Goal: Information Seeking & Learning: Learn about a topic

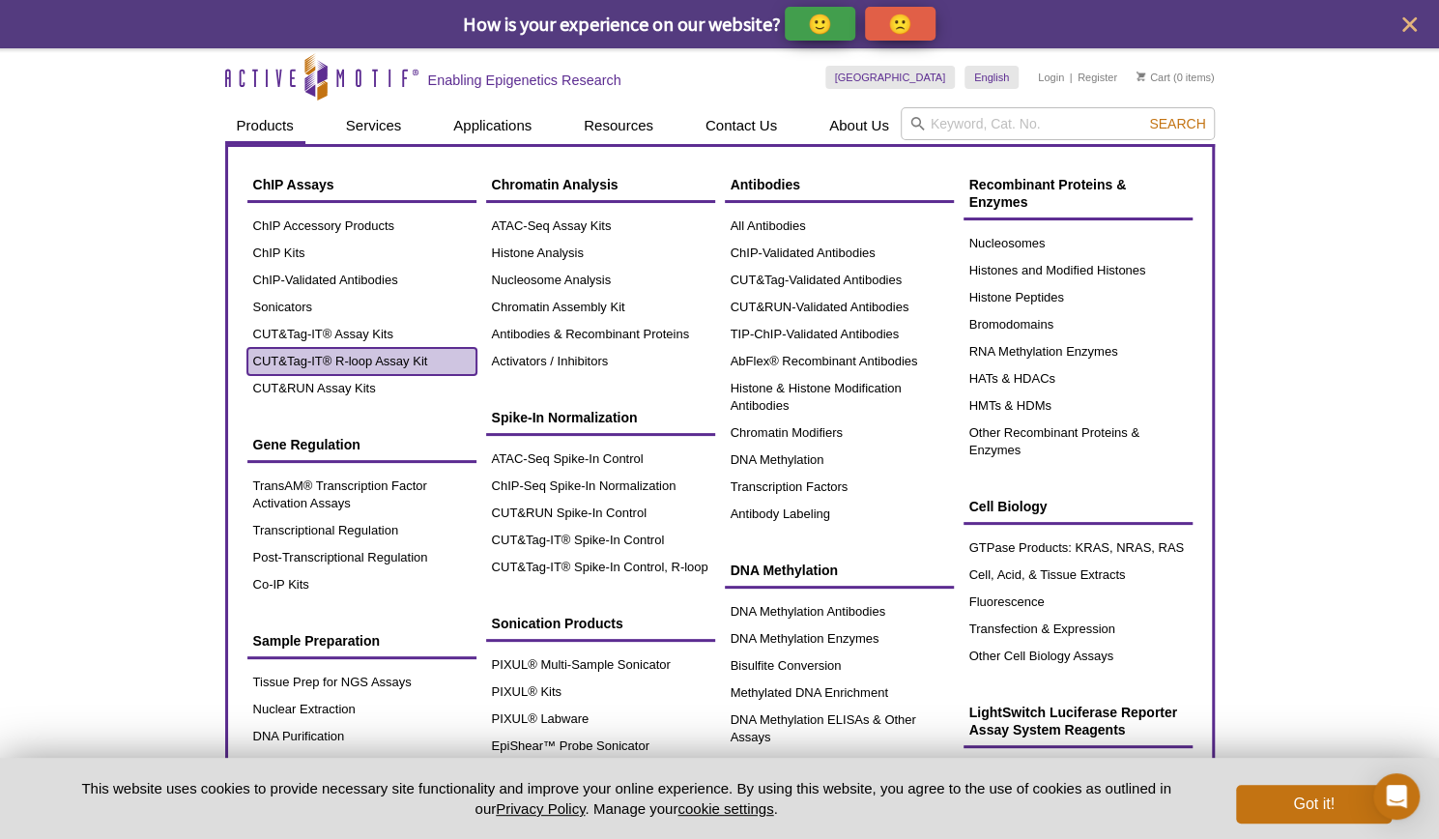
click at [324, 357] on link "CUT&Tag-IT® R-loop Assay Kit" at bounding box center [361, 361] width 229 height 27
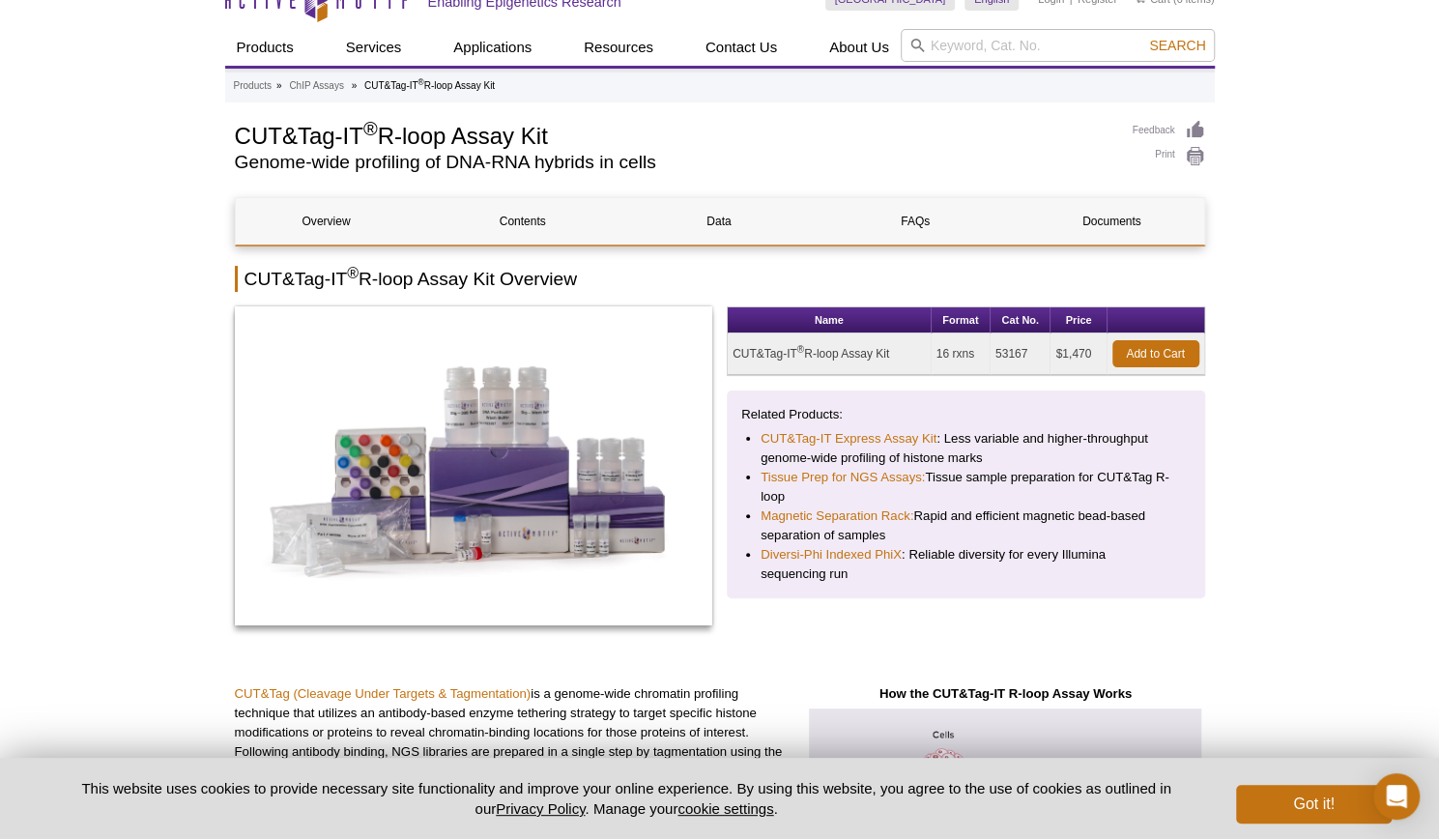
scroll to position [26, 0]
